Goal: Task Accomplishment & Management: Use online tool/utility

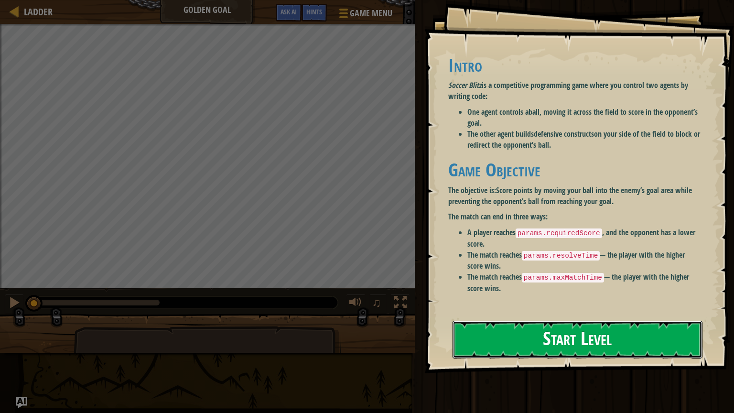
click at [523, 345] on button "Start Level" at bounding box center [577, 340] width 250 height 38
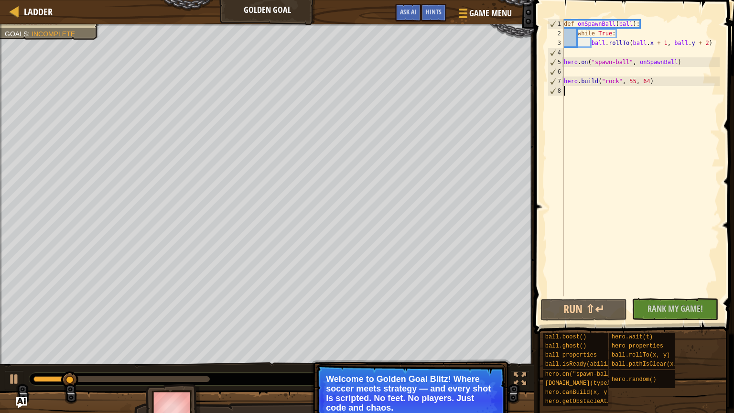
click at [392, 410] on p "Welcome to Golden Goal Blitz! Where soccer meets strategy — and every shot is s…" at bounding box center [411, 393] width 170 height 38
type textarea "[DOMAIN_NAME]("rock", 55, 64)"
type textarea "hero.on("spawn-ball", onSpawnBall)"
type textarea "[DOMAIN_NAME]("rock", 55, 64)"
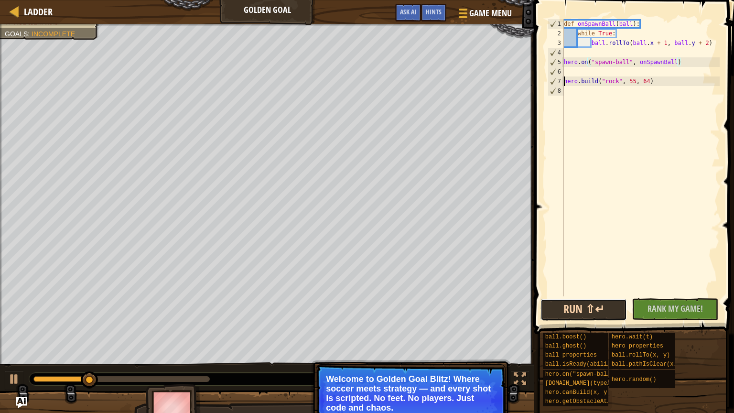
click at [597, 307] on button "Run ⇧↵" at bounding box center [583, 310] width 86 height 22
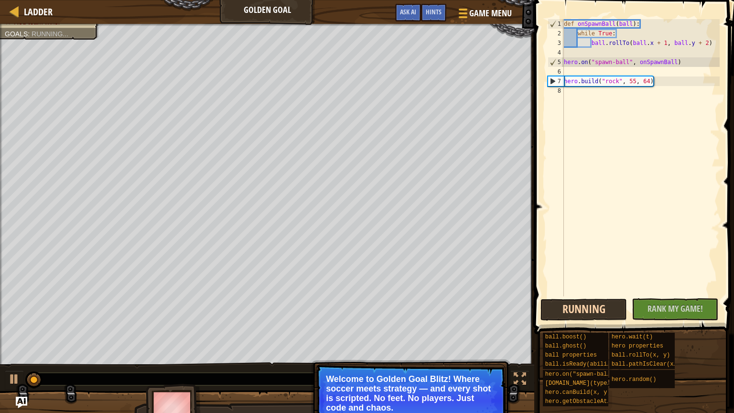
type textarea "[DOMAIN_NAME]("rock", 55, 64)"
type textarea "hero.on("spawn-ball", onSpawnBall)"
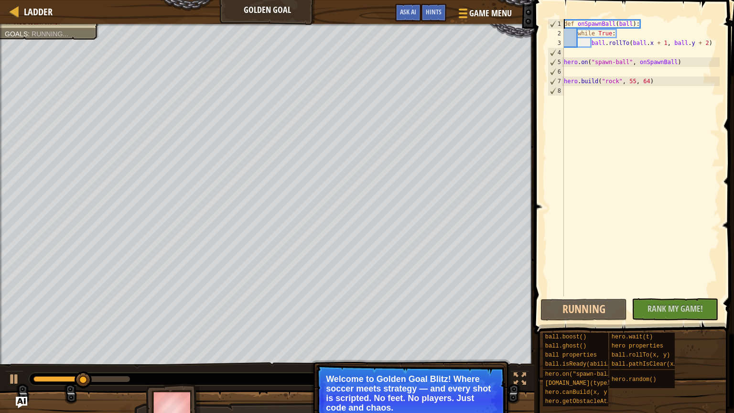
click at [394, 396] on p "Welcome to Golden Goal Blitz! Where soccer meets strategy — and every shot is s…" at bounding box center [411, 393] width 170 height 38
click at [387, 398] on p "Welcome to Golden Goal Blitz! Where soccer meets strategy — and every shot is s…" at bounding box center [411, 393] width 170 height 38
click at [663, 78] on div "def onSpawnBall ( ball ) : while True : ball . rollTo ( ball . x + 1 , ball . y…" at bounding box center [641, 167] width 158 height 296
type textarea "[DOMAIN_NAME]("rock", 55, 64)"
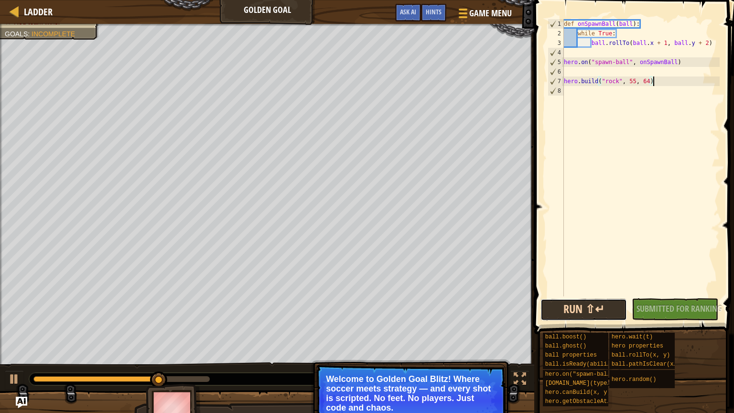
click at [607, 311] on button "Run ⇧↵" at bounding box center [583, 310] width 86 height 22
click at [414, 398] on p "Welcome to Golden Goal Blitz! Where soccer meets strategy — and every shot is s…" at bounding box center [411, 393] width 170 height 38
click at [383, 397] on p "Welcome to Golden Goal Blitz! Where soccer meets strategy — and every shot is s…" at bounding box center [411, 393] width 170 height 38
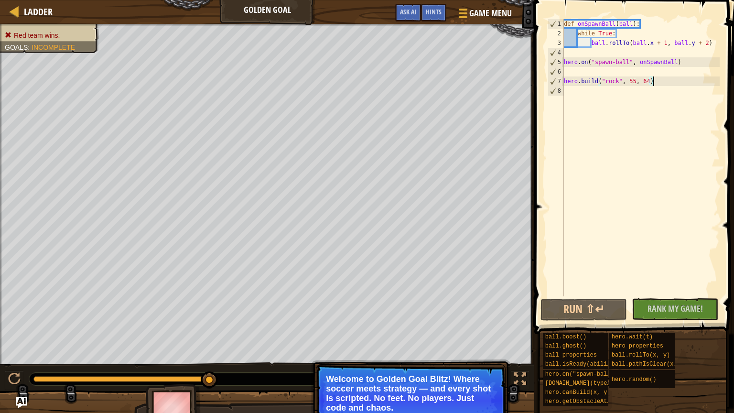
type textarea "[DOMAIN_NAME]("rock", 55, 64)"
click at [573, 308] on button "Run ⇧↵" at bounding box center [583, 310] width 86 height 22
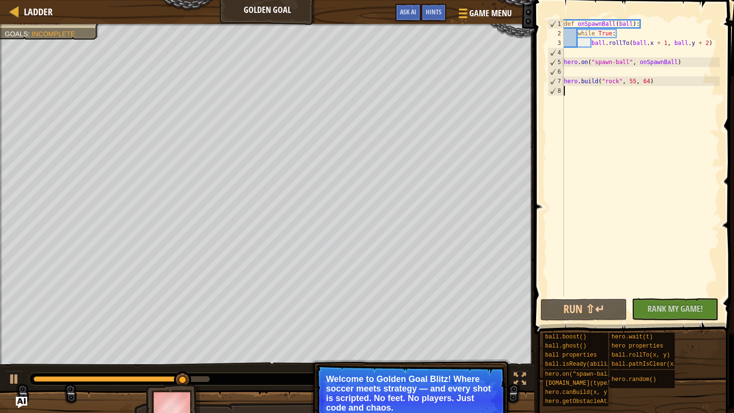
type textarea "[DOMAIN_NAME]("rock", 55, 64)"
type textarea "hero.on("spawn-ball", onSpawnBall)"
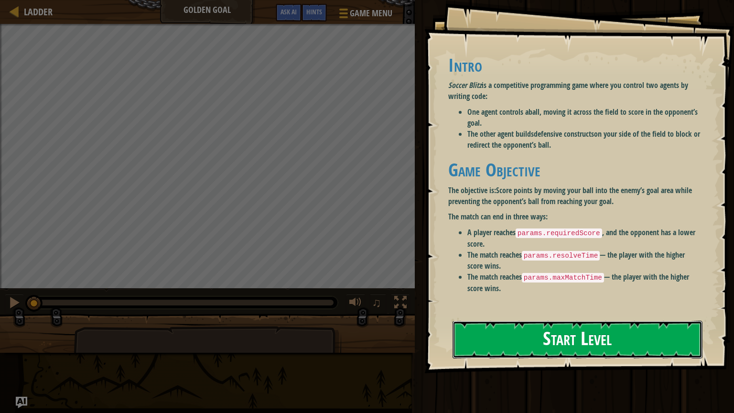
click at [501, 332] on button "Start Level" at bounding box center [577, 340] width 250 height 38
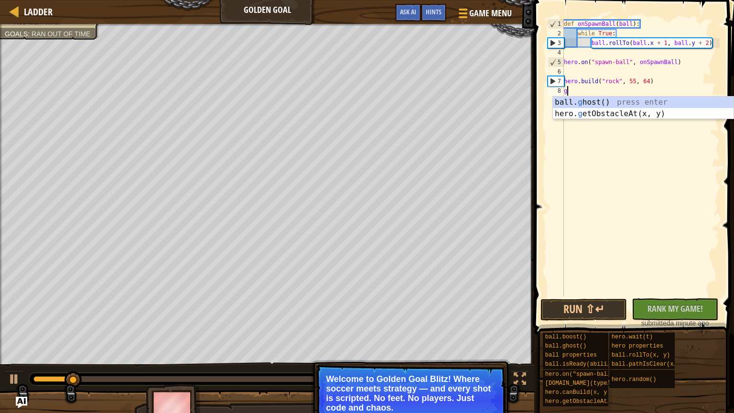
scroll to position [4, 0]
click at [570, 110] on div "ball. g h o st() press enter hero. g et O bstacleAt(x, y) press enter" at bounding box center [643, 119] width 181 height 46
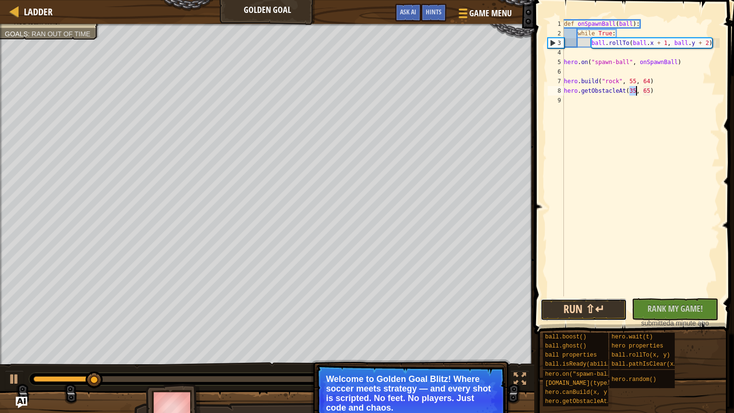
click at [607, 311] on button "Run ⇧↵" at bounding box center [583, 310] width 86 height 22
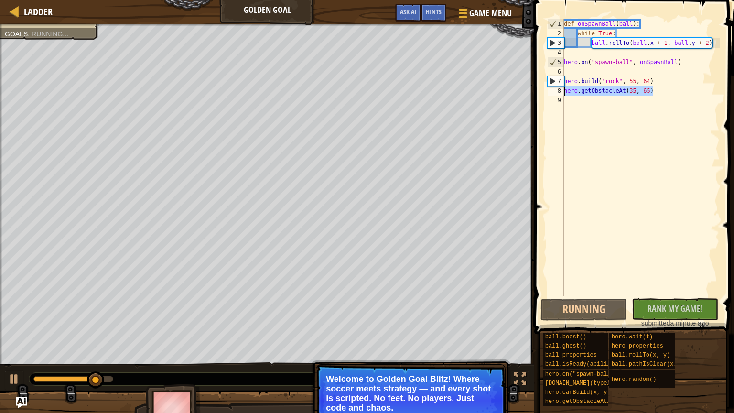
drag, startPoint x: 657, startPoint y: 92, endPoint x: 532, endPoint y: 90, distance: 125.2
click at [532, 90] on div "hero.getObstacleAt(35, 65) 1 2 3 4 5 6 7 8 9 def onSpawnBall ( ball ) : while T…" at bounding box center [632, 186] width 203 height 362
click at [557, 95] on div "8" at bounding box center [555, 91] width 16 height 10
type textarea "hero.getObstacleAt(35, 65)"
click at [557, 101] on div "9" at bounding box center [555, 101] width 16 height 10
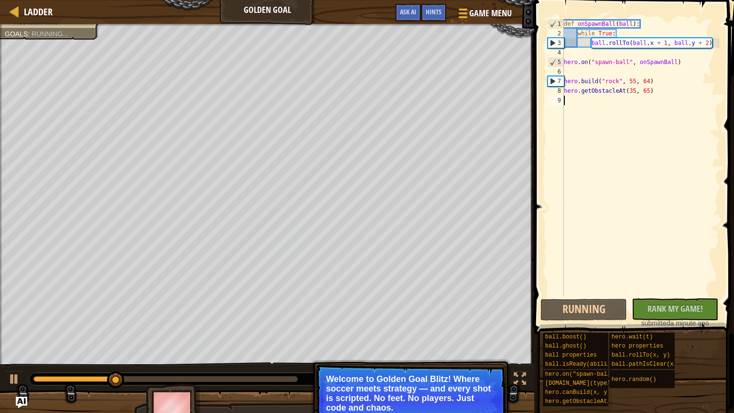
type textarea "g"
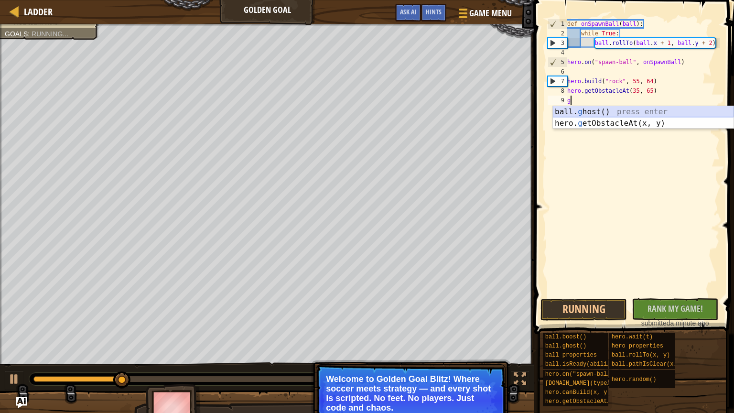
click at [592, 112] on div "ball. g host() press enter hero. g etObstacleAt(x, y) press enter" at bounding box center [643, 129] width 181 height 46
